Goal: Task Accomplishment & Management: Use online tool/utility

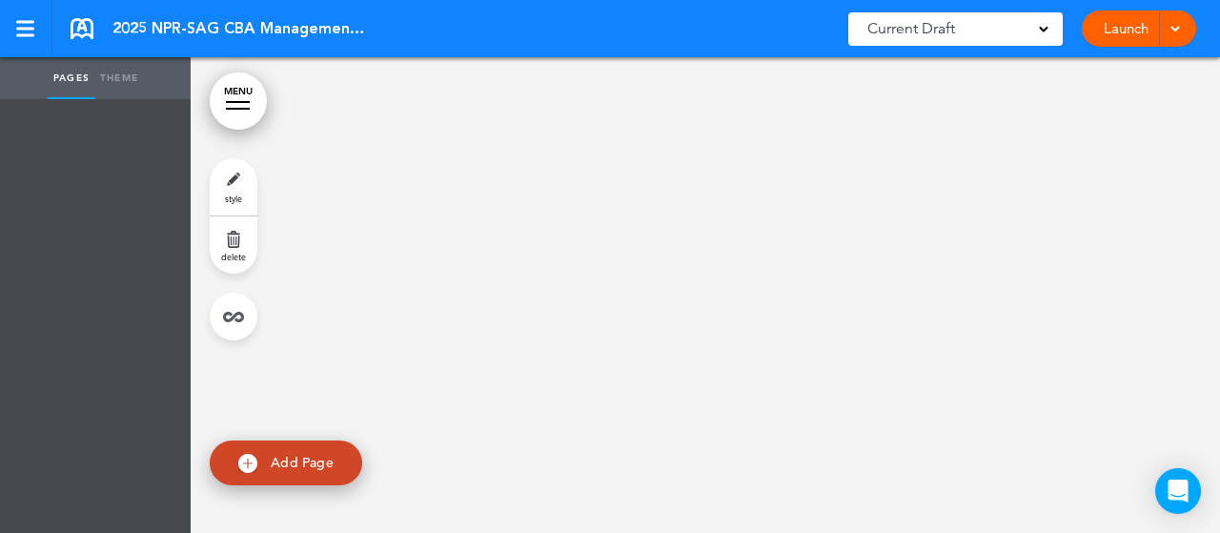
click at [257, 453] on link "Add Page" at bounding box center [286, 462] width 153 height 45
type input "********"
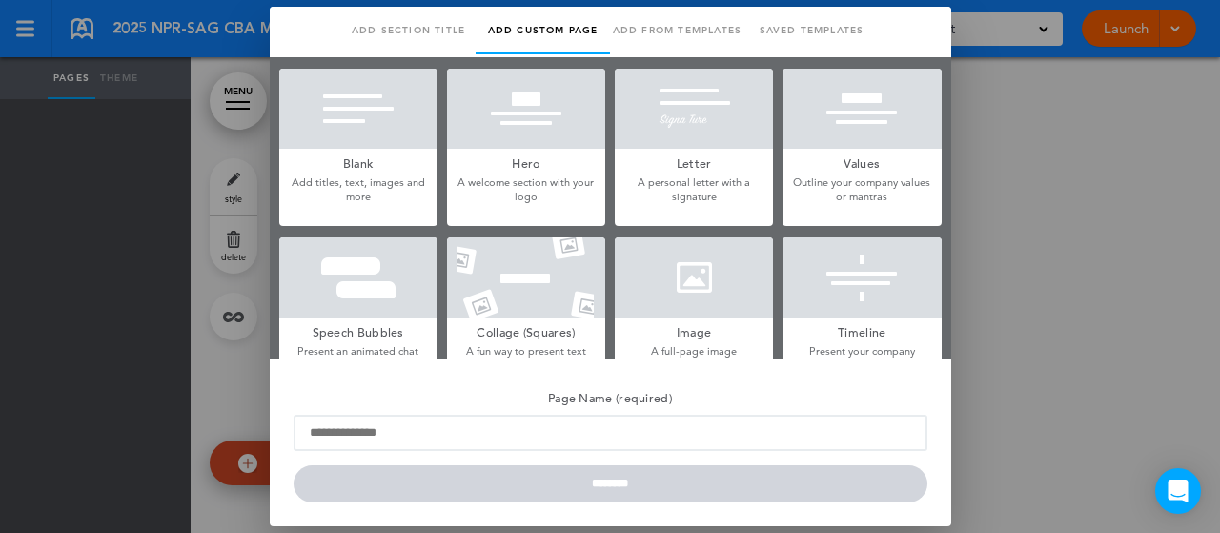
click at [90, 226] on div at bounding box center [610, 266] width 1220 height 533
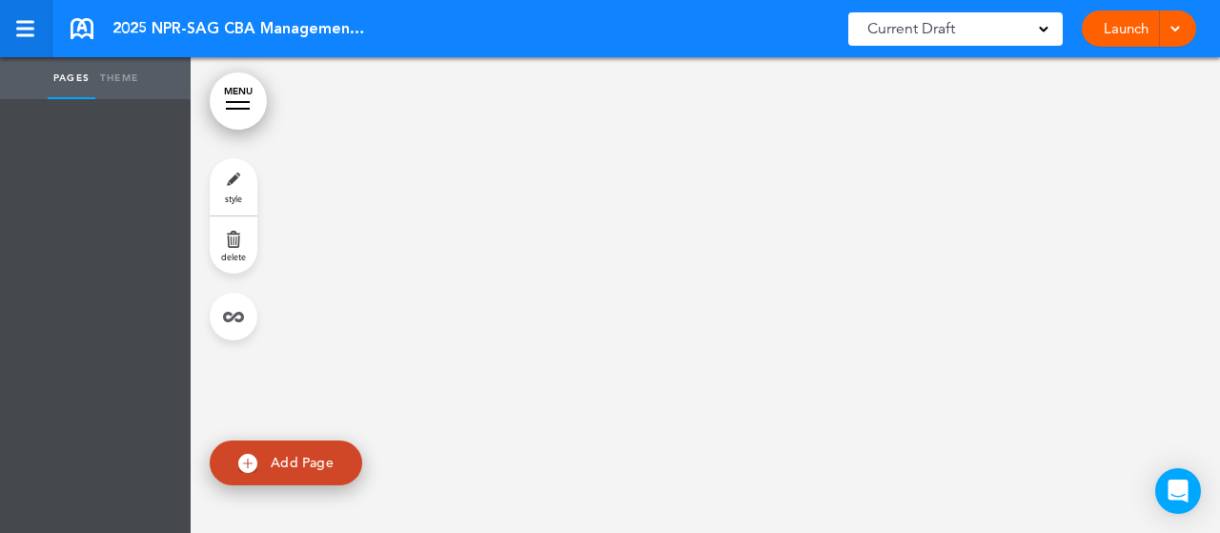
click at [8, 33] on link at bounding box center [26, 28] width 52 height 57
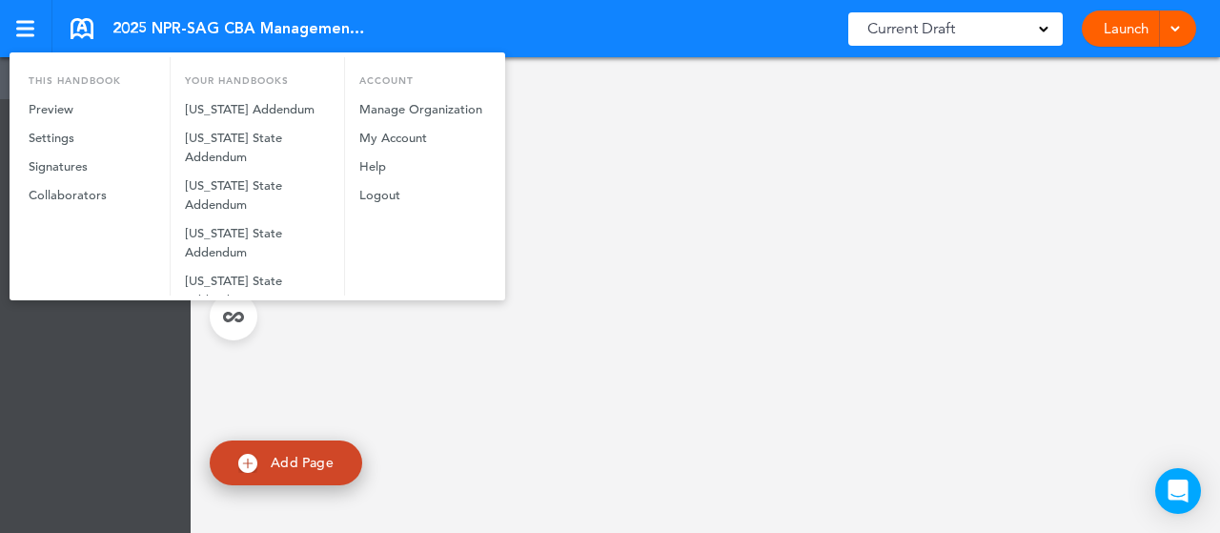
click at [418, 392] on div at bounding box center [610, 266] width 1220 height 533
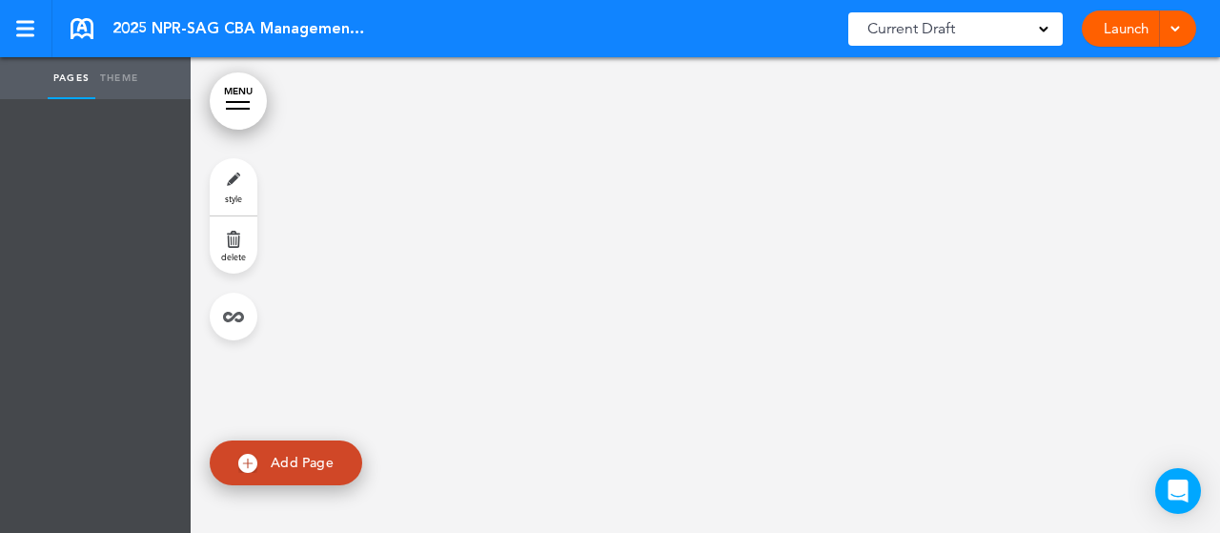
click at [250, 89] on link "MENU" at bounding box center [238, 100] width 57 height 57
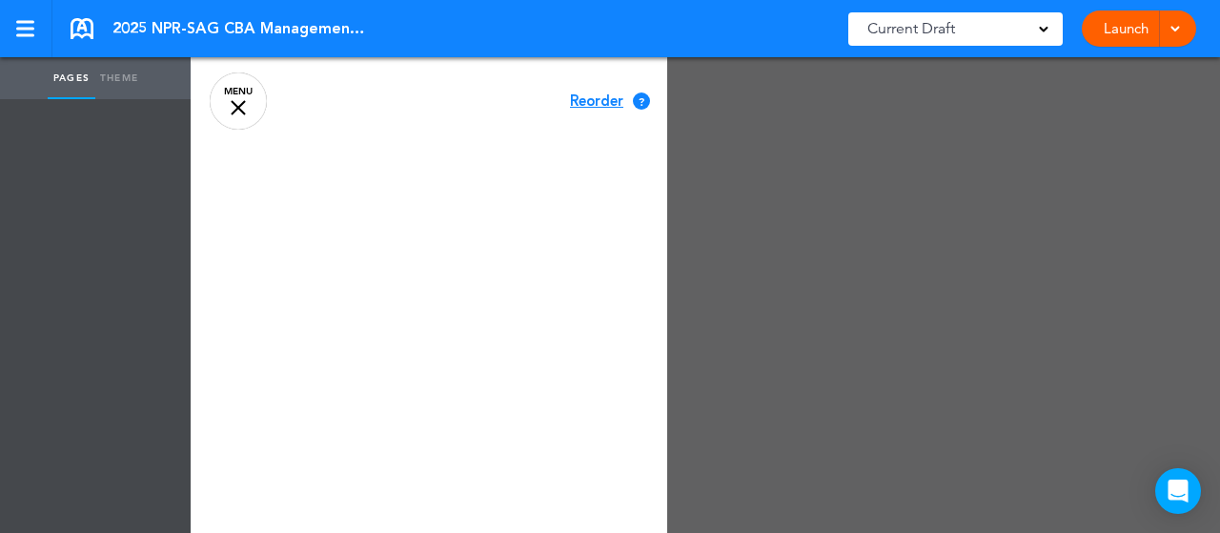
click at [232, 112] on div at bounding box center [238, 107] width 15 height 15
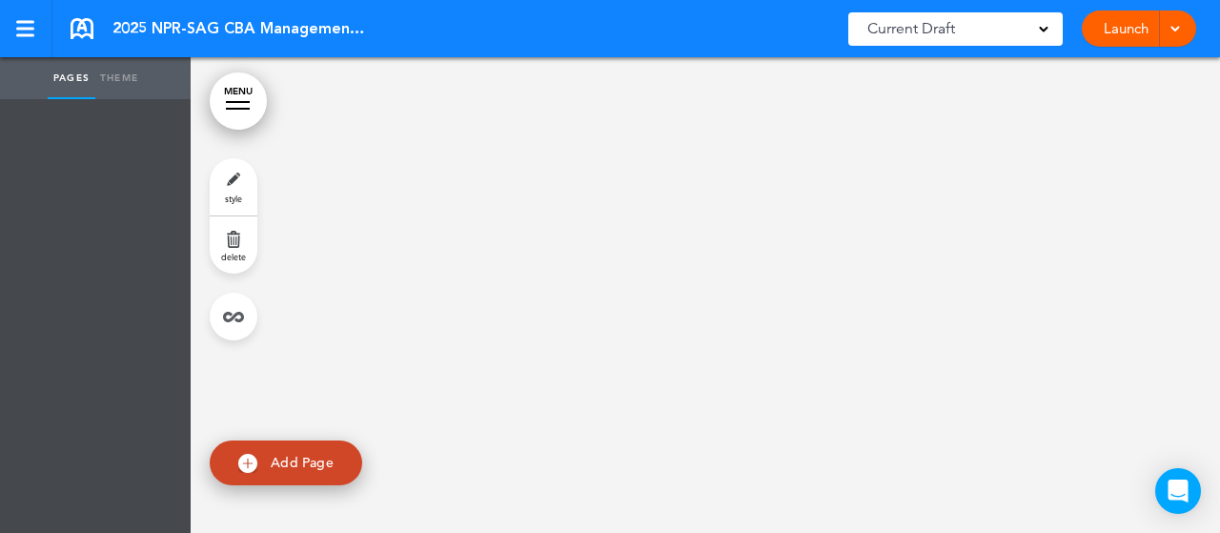
click at [930, 18] on span "Current Draft" at bounding box center [911, 28] width 88 height 27
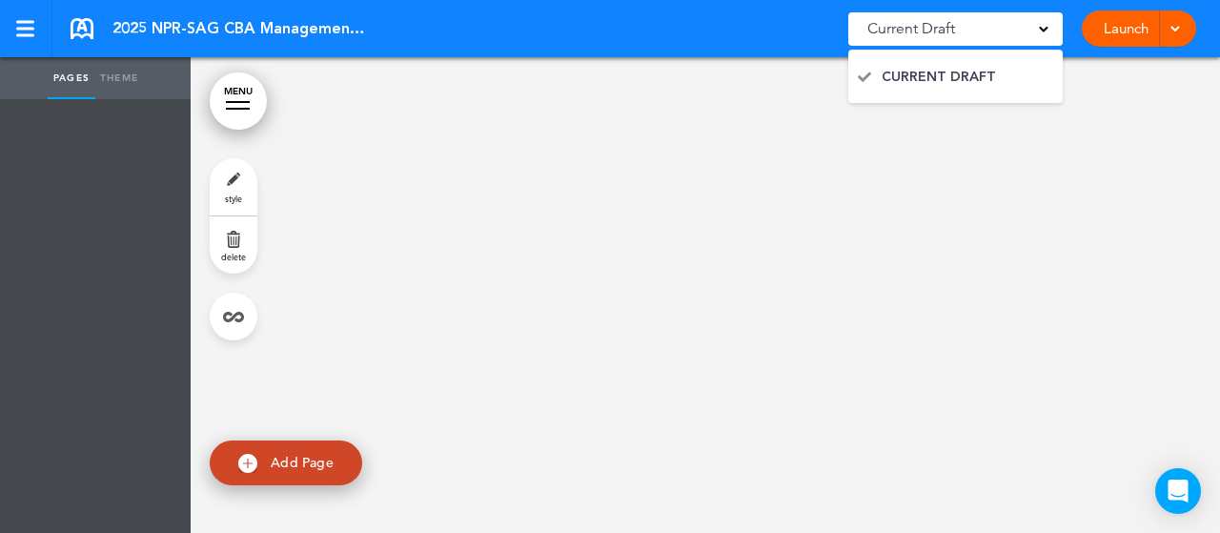
click at [932, 21] on span "Current Draft" at bounding box center [911, 28] width 88 height 27
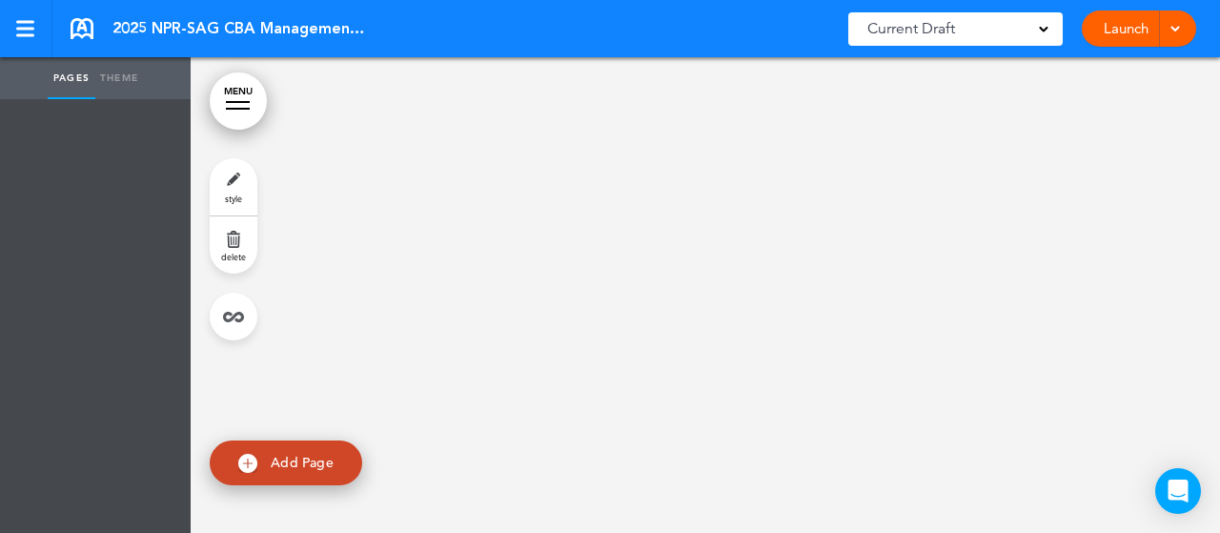
click at [288, 466] on span "Add Page" at bounding box center [302, 462] width 63 height 17
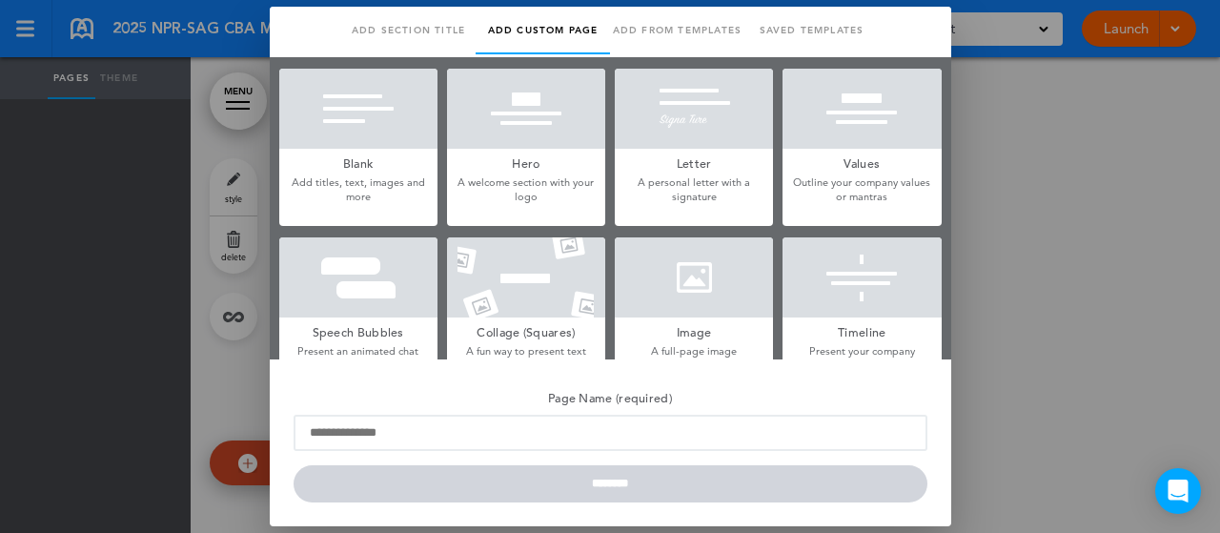
click at [65, 202] on div at bounding box center [610, 266] width 1220 height 533
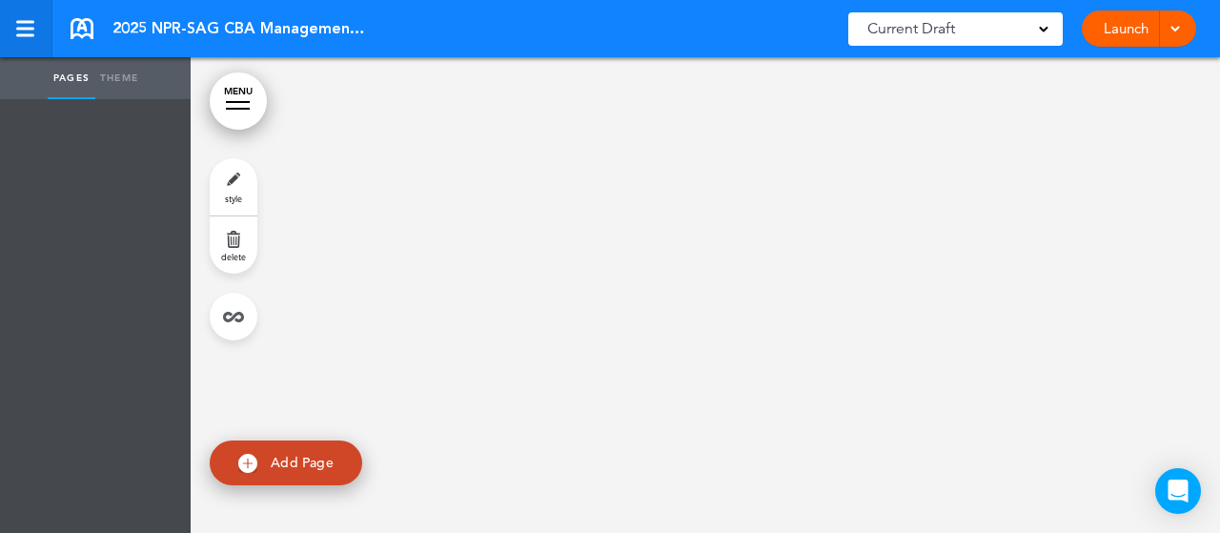
click at [34, 35] on link at bounding box center [26, 28] width 52 height 57
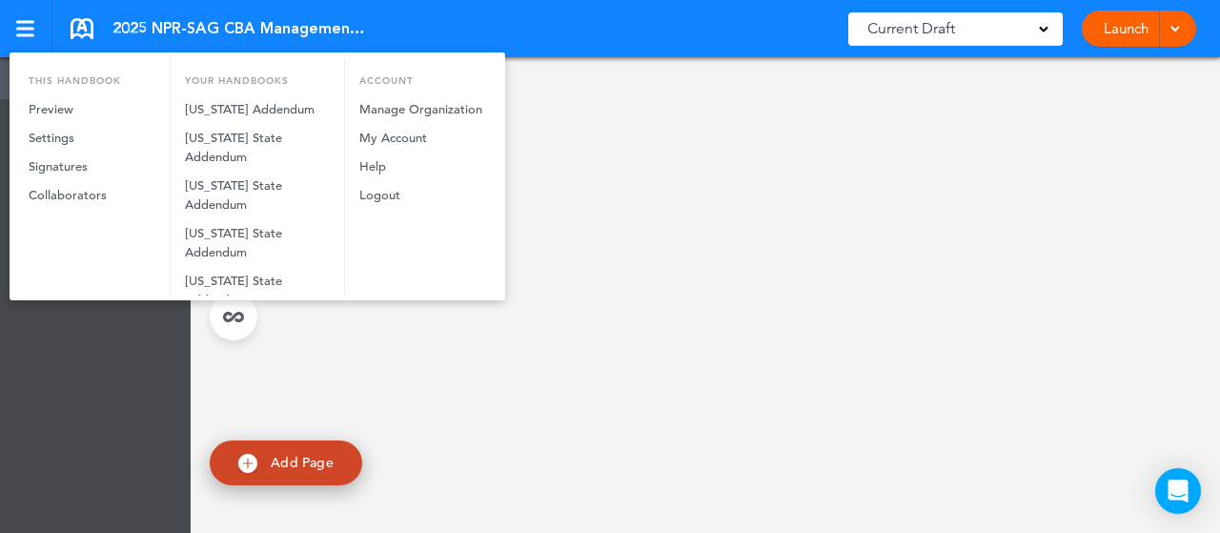
click at [412, 404] on div at bounding box center [610, 266] width 1220 height 533
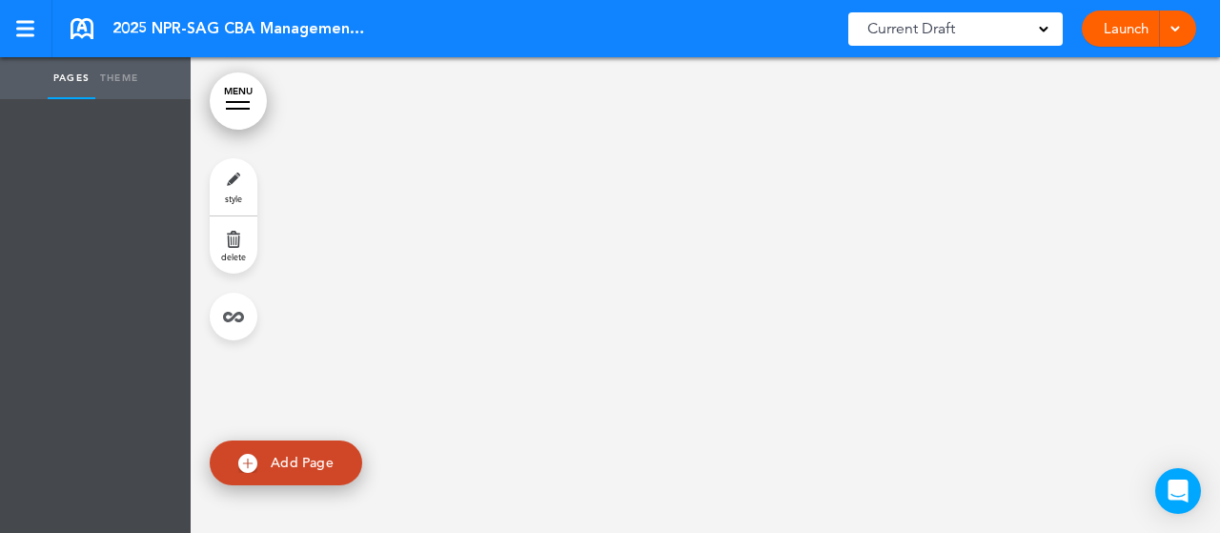
click at [240, 107] on link "MENU" at bounding box center [238, 100] width 57 height 57
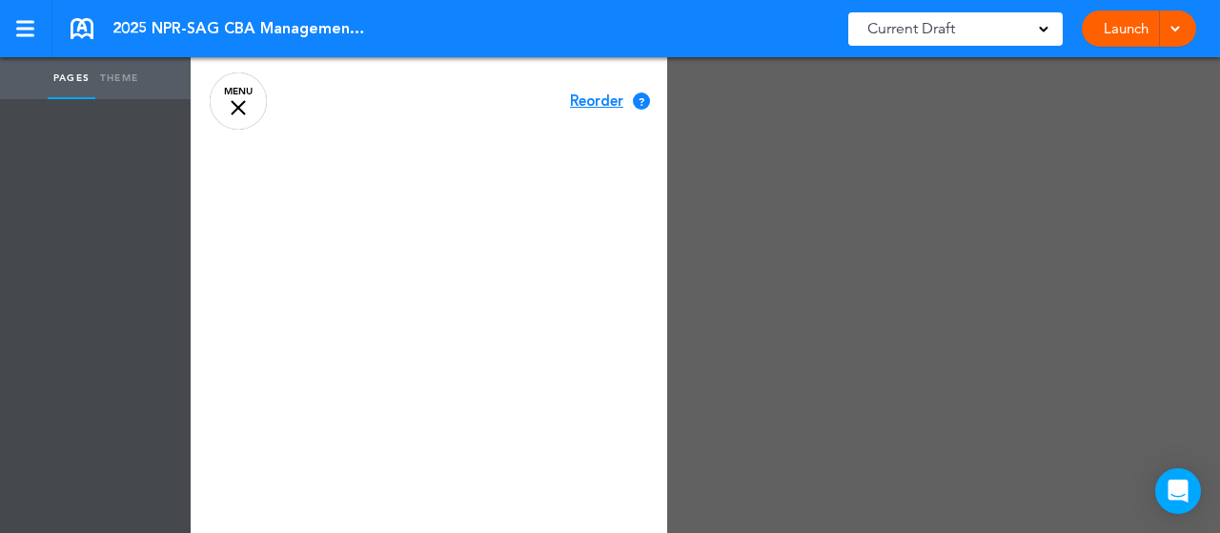
click at [757, 155] on div at bounding box center [801, 266] width 1220 height 533
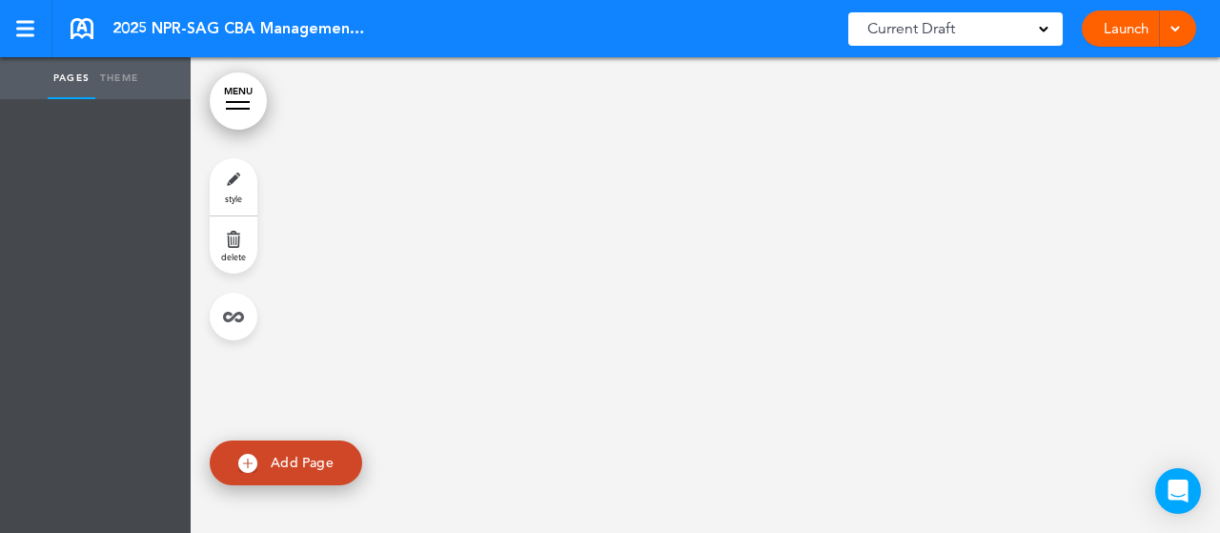
click at [250, 94] on link "MENU" at bounding box center [238, 100] width 57 height 57
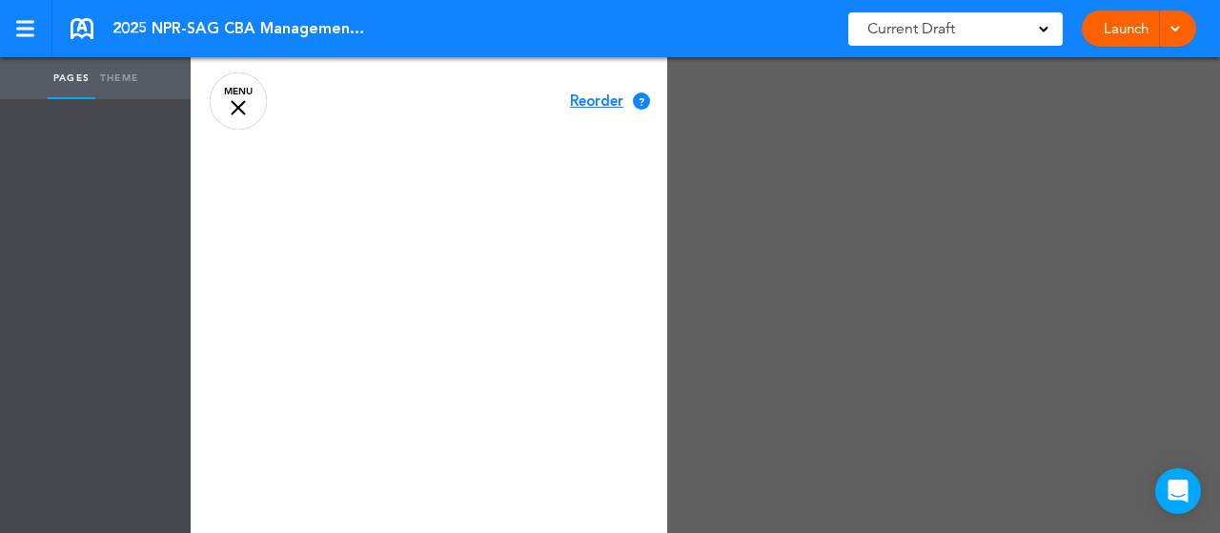
click at [857, 195] on div at bounding box center [801, 266] width 1220 height 533
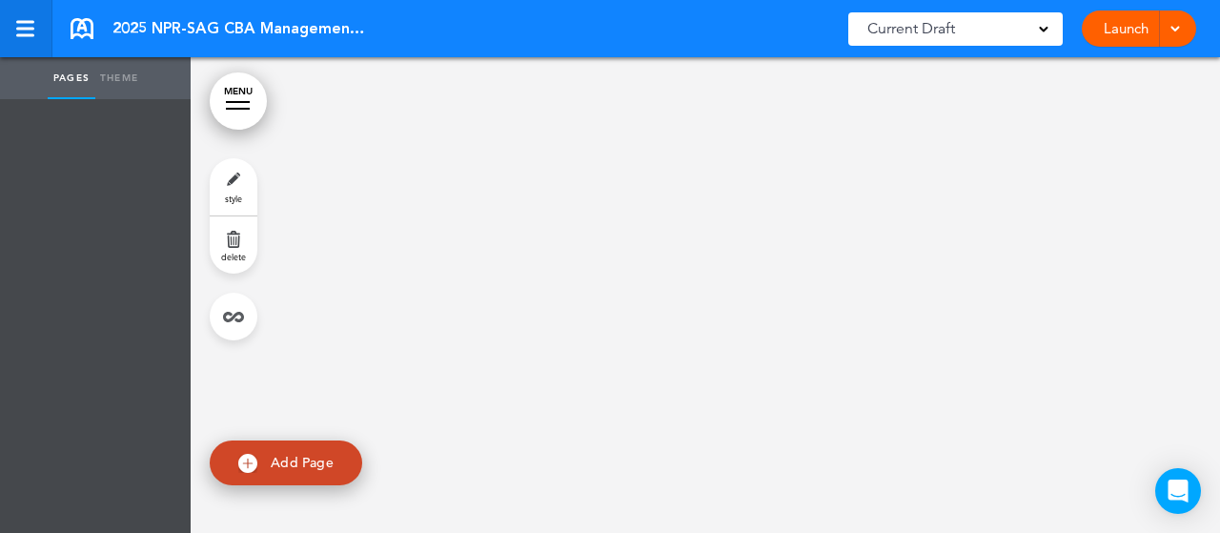
click at [27, 24] on div at bounding box center [24, 29] width 17 height 16
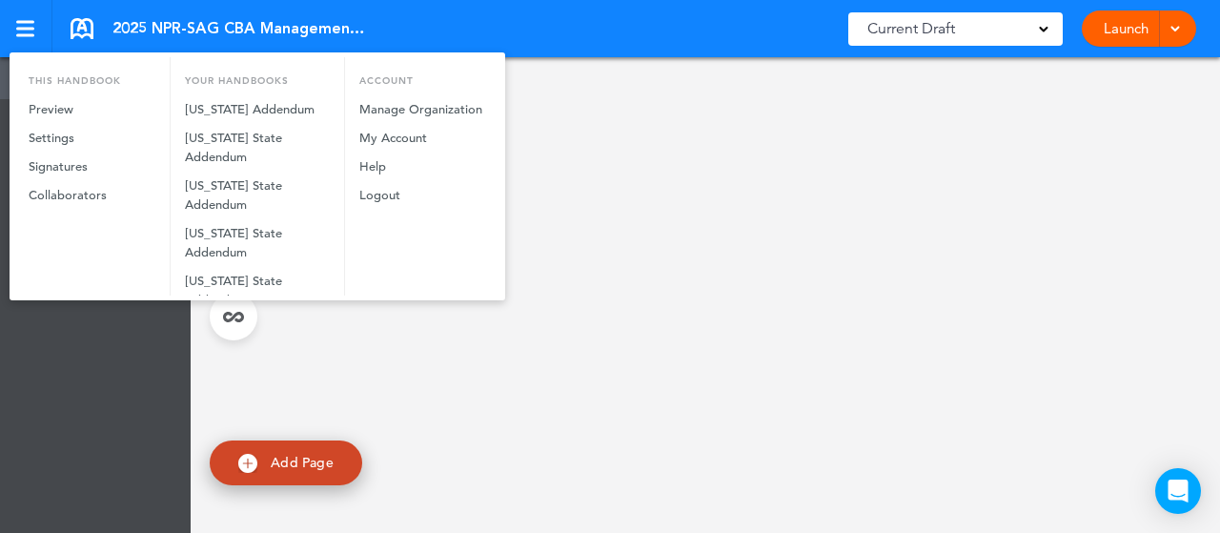
click at [948, 346] on div at bounding box center [610, 266] width 1220 height 533
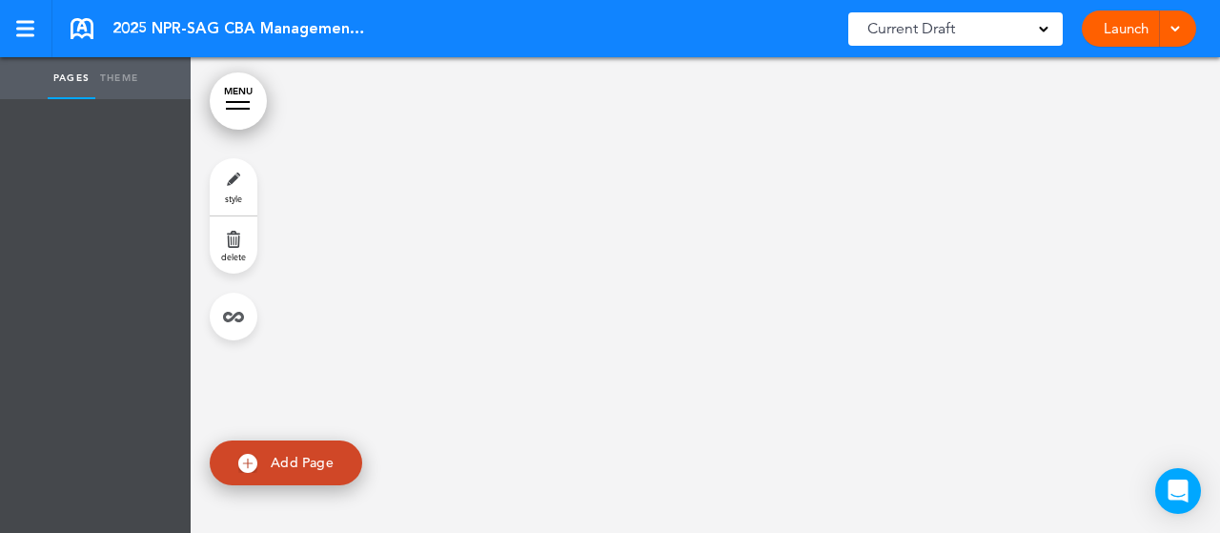
click at [1025, 23] on div "Current Draft" at bounding box center [955, 28] width 214 height 33
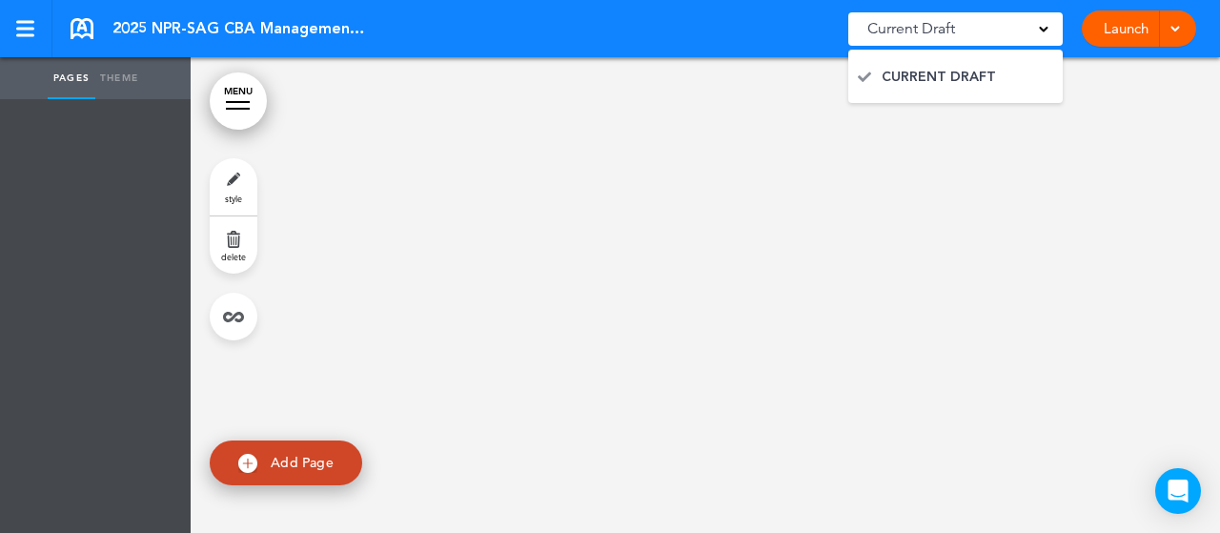
click at [1024, 22] on div "Current Draft" at bounding box center [955, 28] width 214 height 33
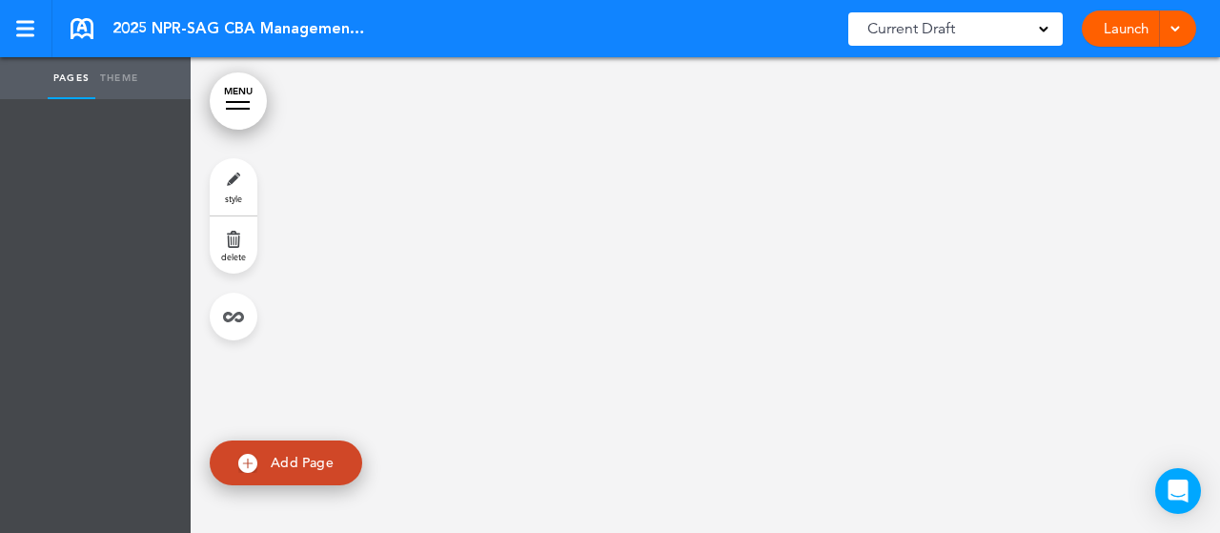
click at [217, 108] on link "MENU" at bounding box center [238, 100] width 57 height 57
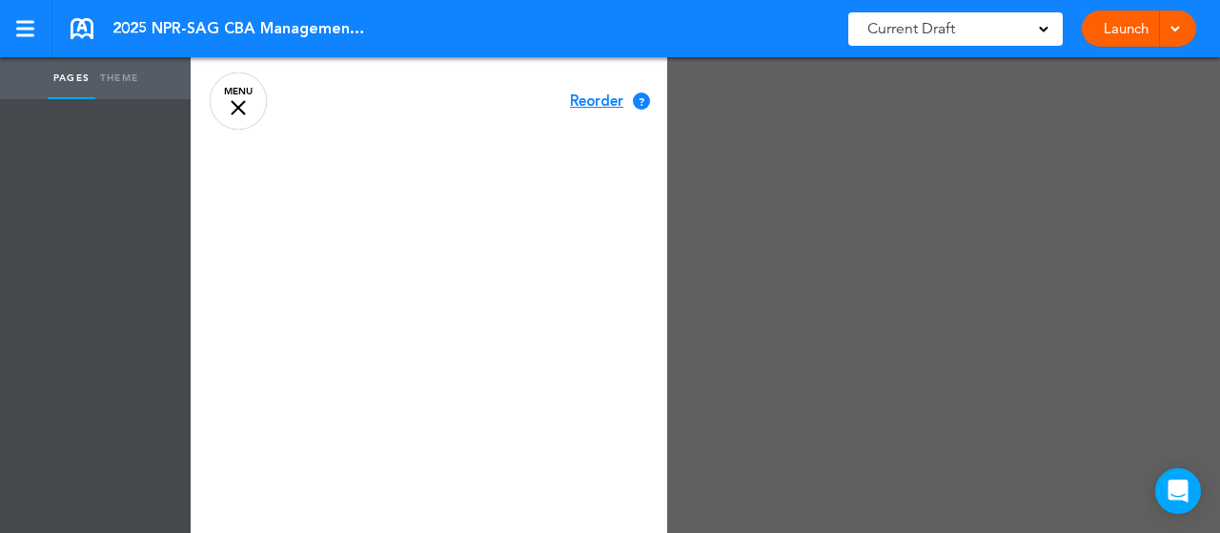
click at [108, 191] on ul at bounding box center [95, 316] width 191 height 434
click at [81, 260] on ul at bounding box center [95, 316] width 191 height 434
drag, startPoint x: 86, startPoint y: 39, endPoint x: 93, endPoint y: 28, distance: 13.7
click at [86, 39] on div "2025 NPR-SAG CBA Management Training Saved! Current Draft CURRENT DRAFT Launch …" at bounding box center [610, 28] width 1220 height 57
click at [112, 32] on span "2025 NPR-SAG CBA Management Training" at bounding box center [240, 28] width 257 height 21
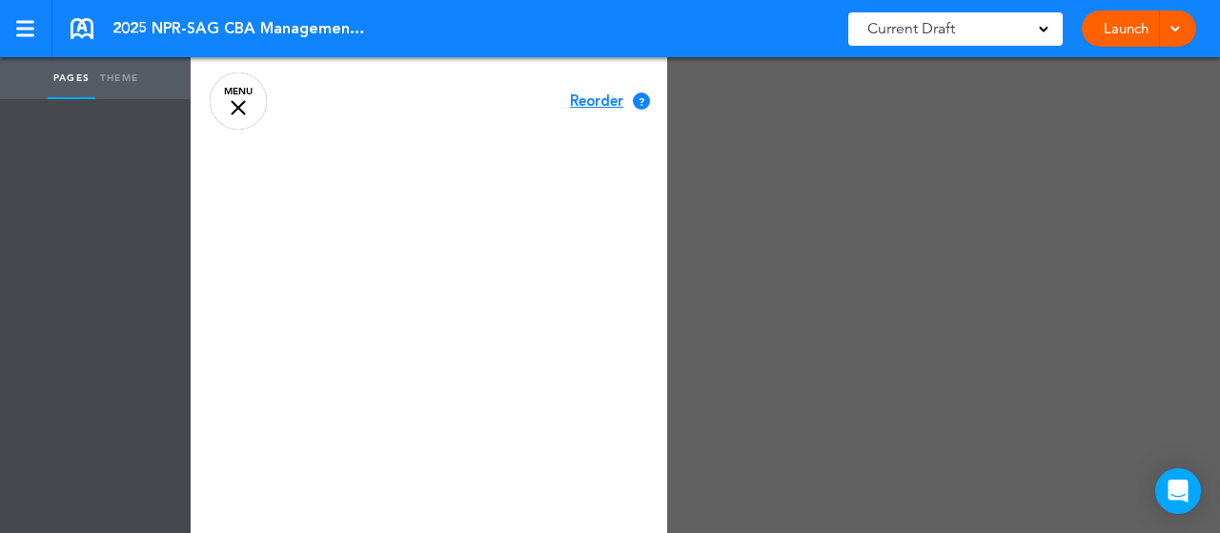
drag, startPoint x: 972, startPoint y: 283, endPoint x: 962, endPoint y: 289, distance: 11.9
click at [976, 285] on div at bounding box center [801, 266] width 1220 height 533
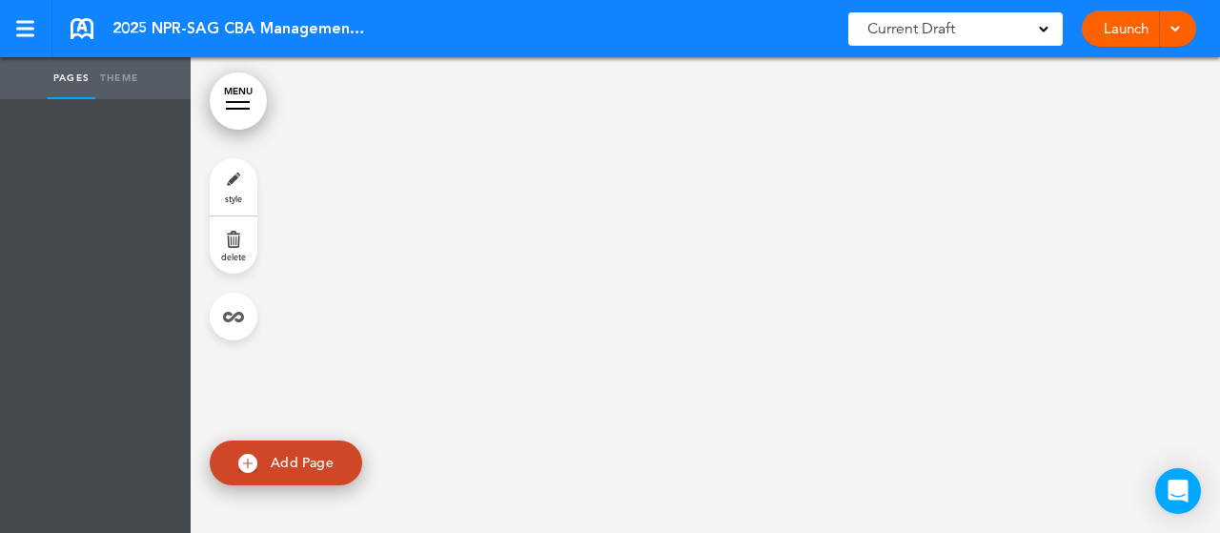
click at [280, 460] on span "Add Page" at bounding box center [302, 462] width 63 height 17
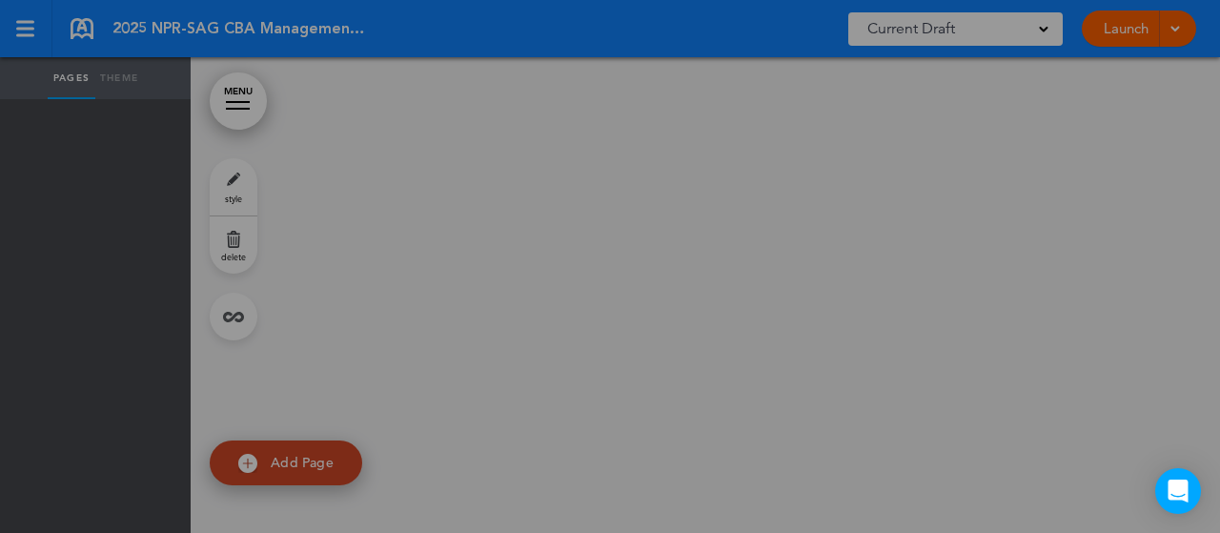
type input "********"
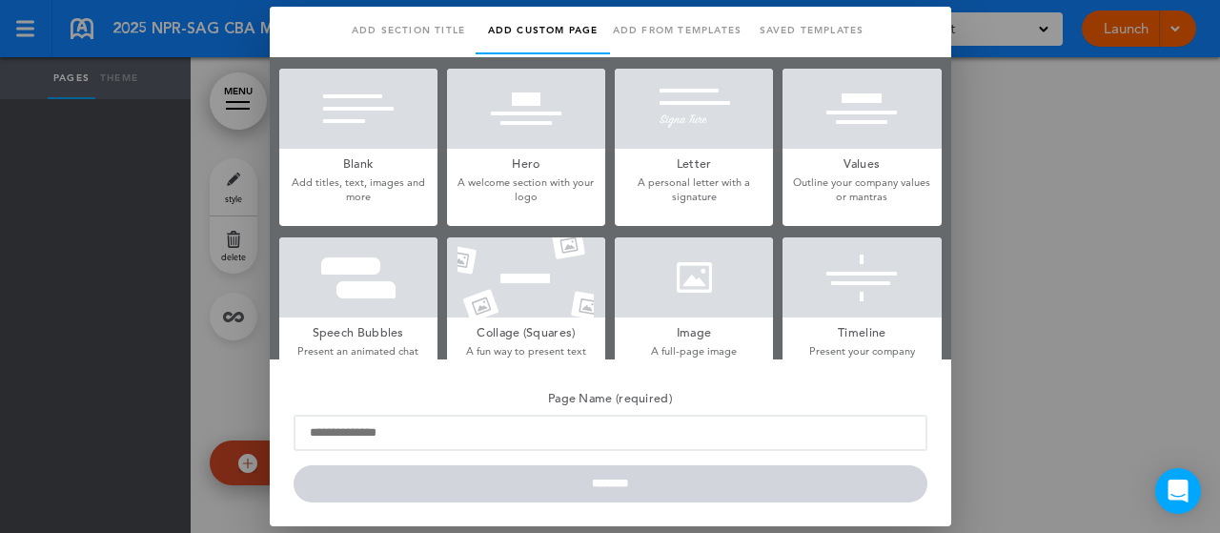
click at [259, 395] on div at bounding box center [610, 266] width 1220 height 533
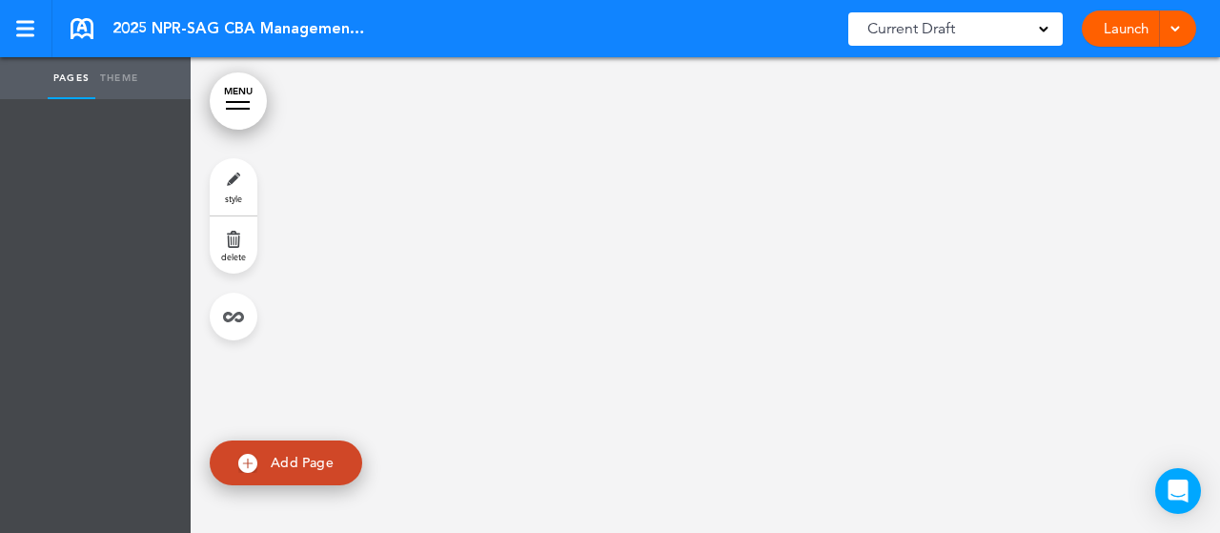
click at [232, 105] on link "MENU" at bounding box center [238, 100] width 57 height 57
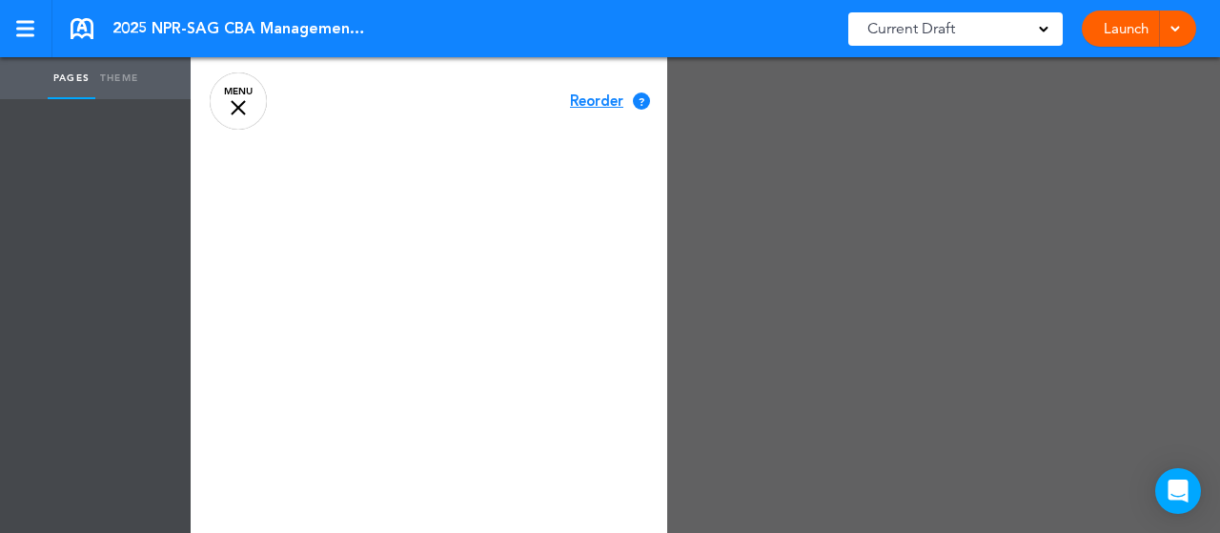
click at [871, 393] on div at bounding box center [801, 266] width 1220 height 533
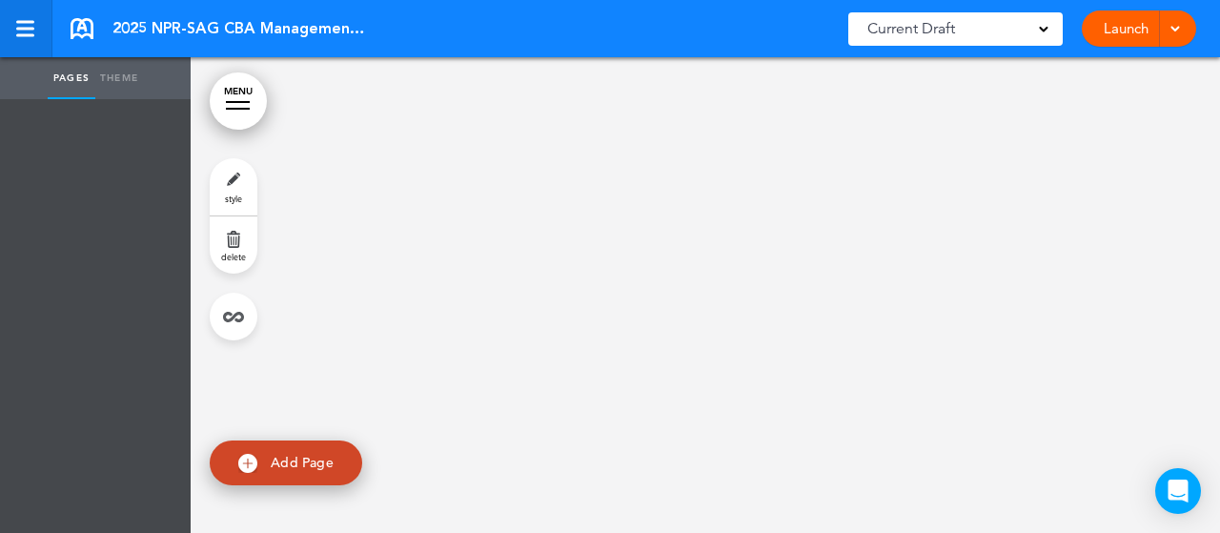
click at [27, 28] on div at bounding box center [25, 29] width 18 height 3
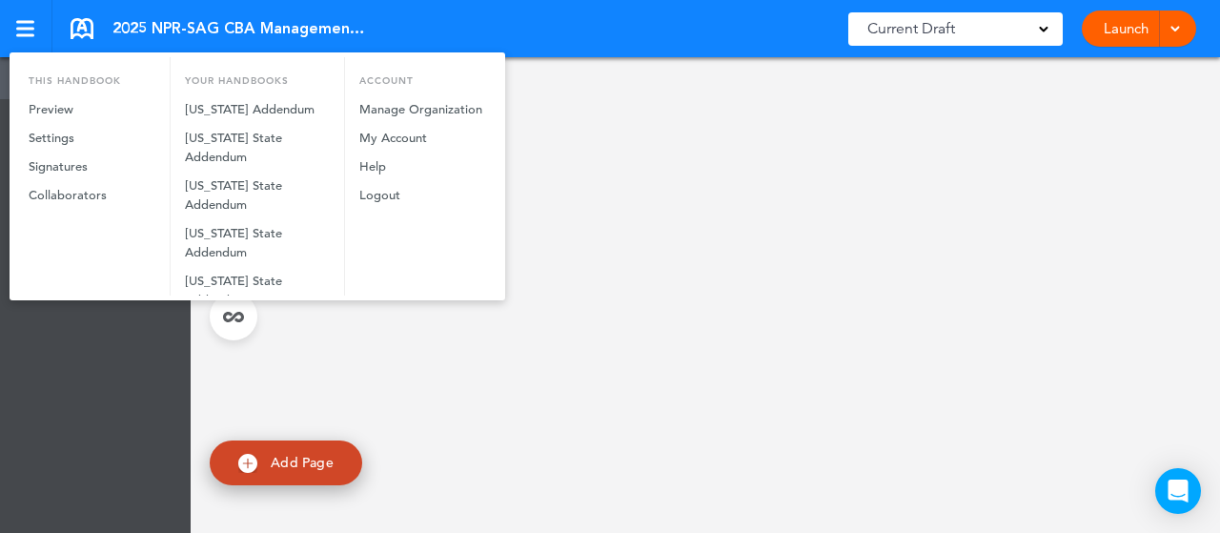
click at [800, 250] on div at bounding box center [610, 266] width 1220 height 533
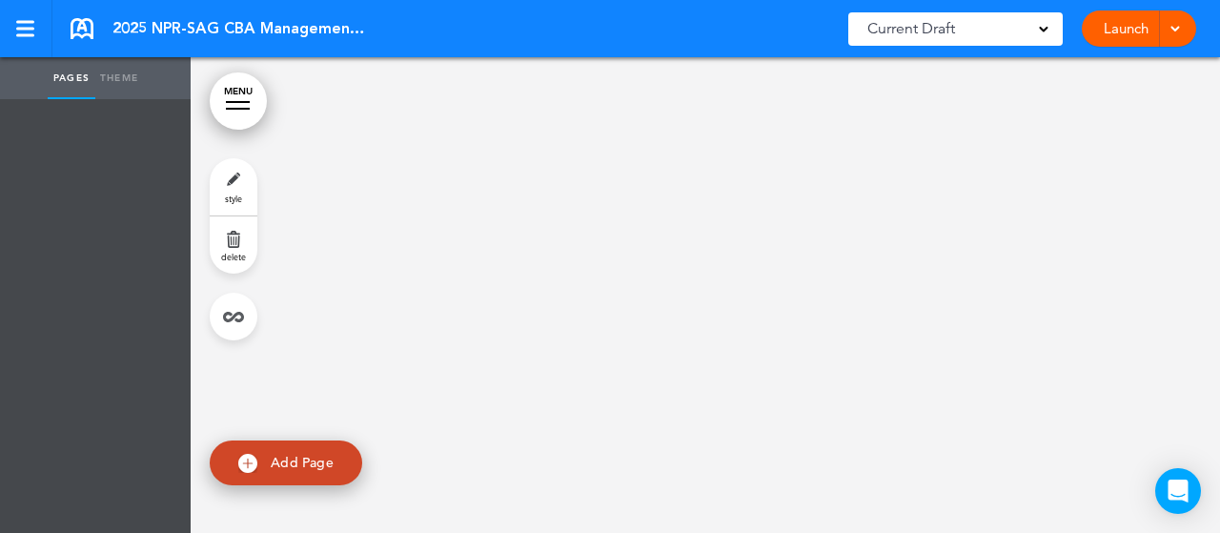
click at [129, 79] on link "Theme" at bounding box center [119, 78] width 48 height 42
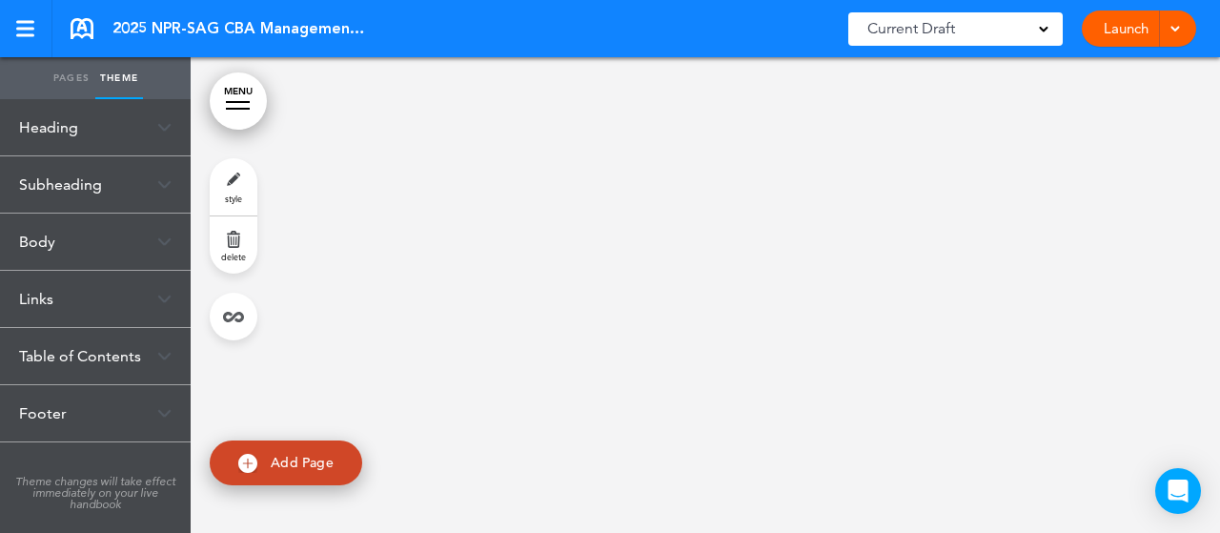
click at [90, 83] on link "Pages" at bounding box center [72, 78] width 48 height 42
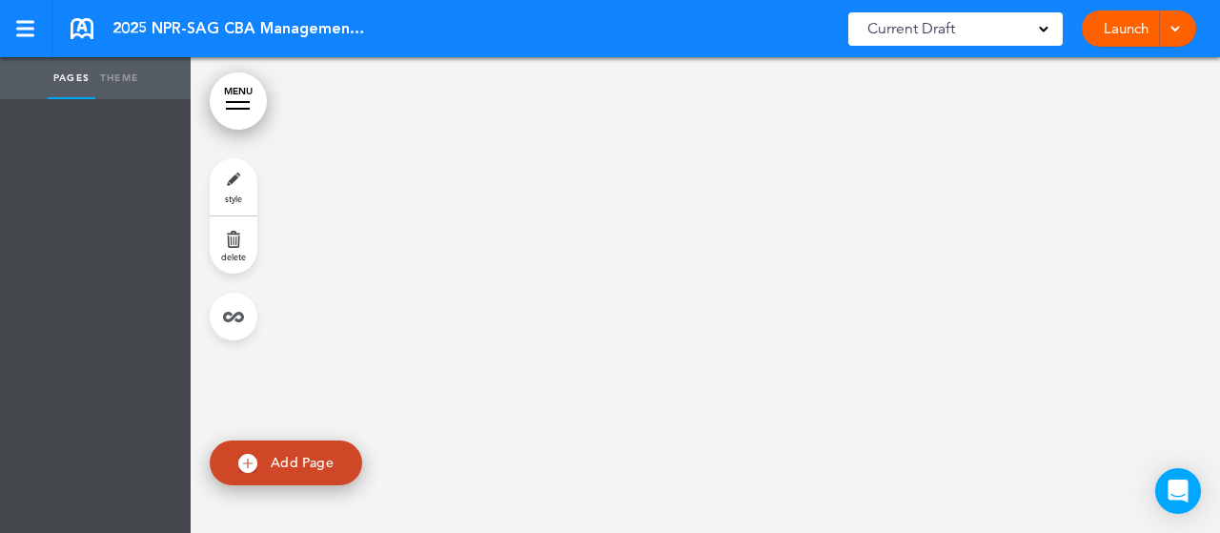
drag, startPoint x: 997, startPoint y: 43, endPoint x: 1003, endPoint y: 30, distance: 14.5
click at [998, 43] on div "Current Draft" at bounding box center [955, 28] width 214 height 33
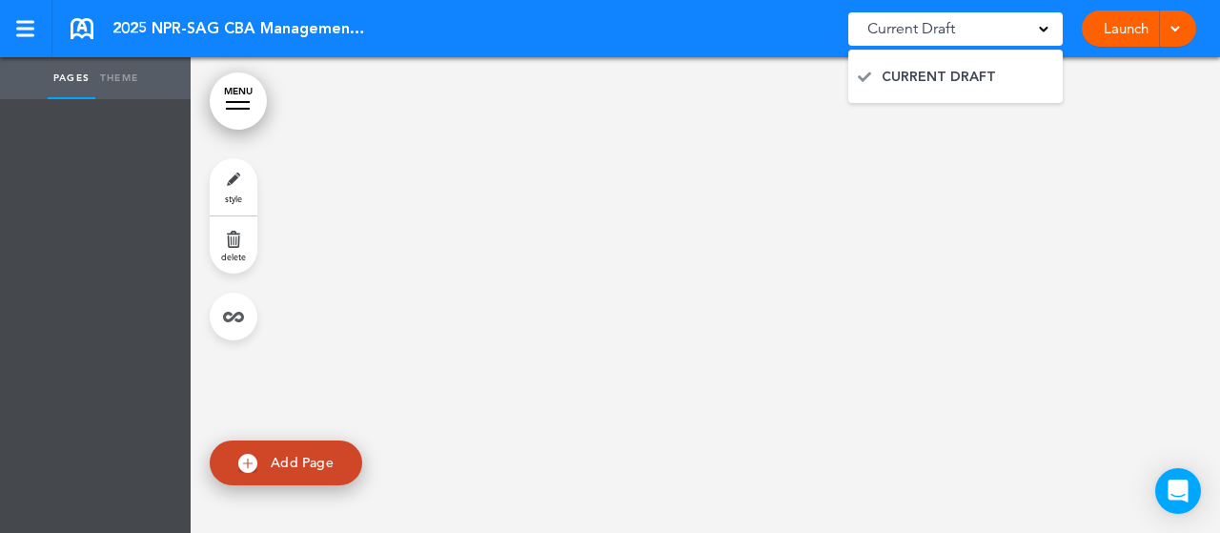
click at [1003, 31] on div "Current Draft" at bounding box center [955, 28] width 214 height 33
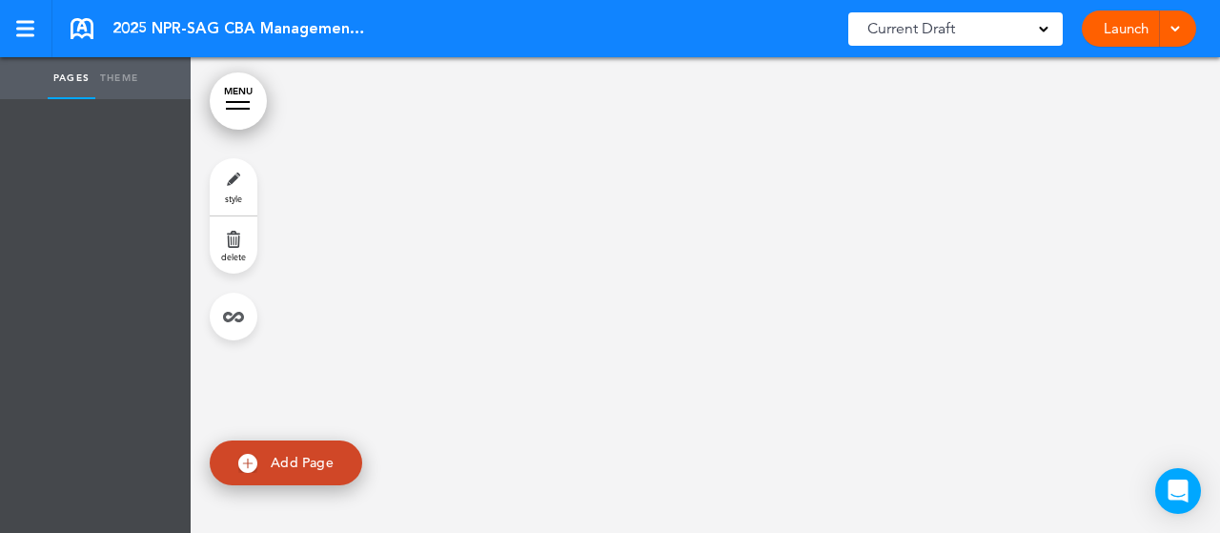
click at [1003, 31] on div "Current Draft" at bounding box center [955, 28] width 214 height 33
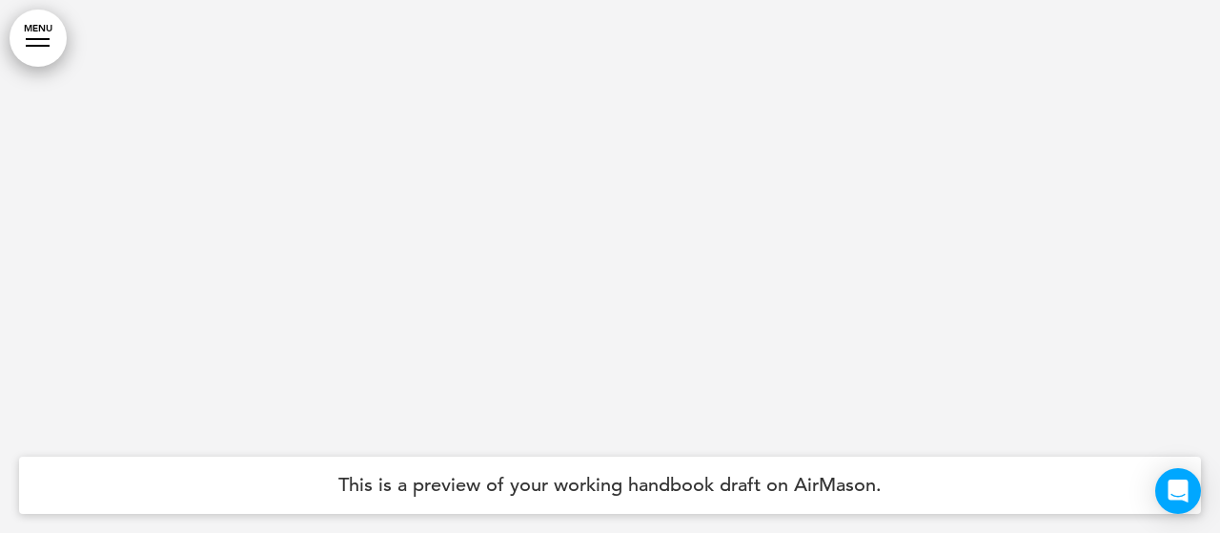
click at [34, 32] on link "MENU" at bounding box center [38, 38] width 57 height 57
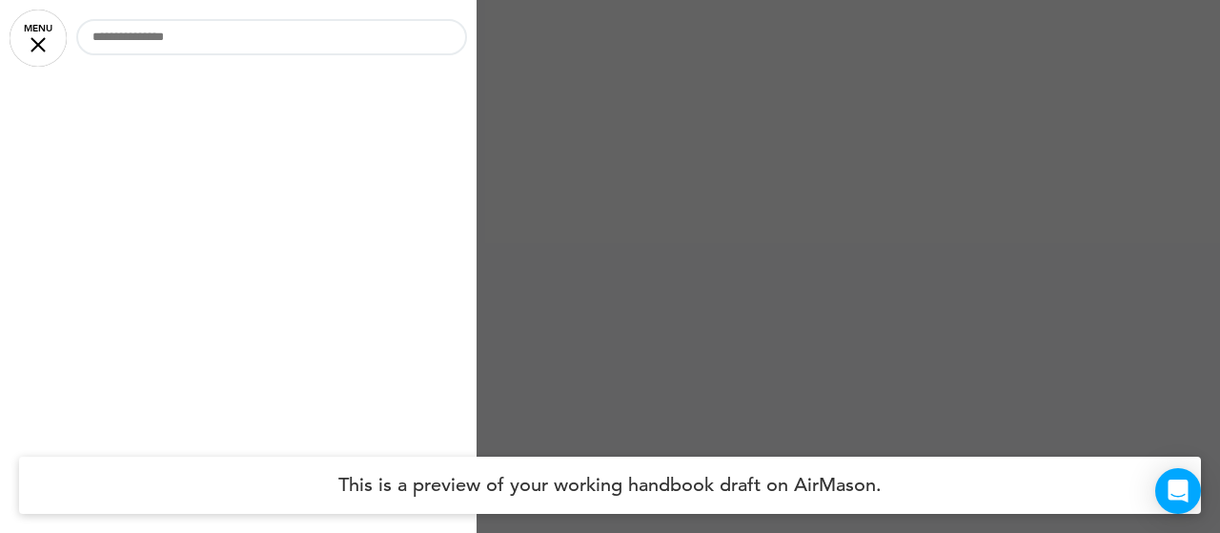
click at [524, 83] on div at bounding box center [610, 266] width 1220 height 533
